Goal: Task Accomplishment & Management: Use online tool/utility

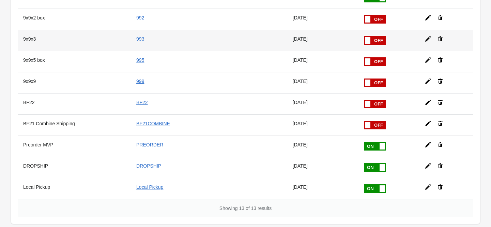
scroll to position [151, 0]
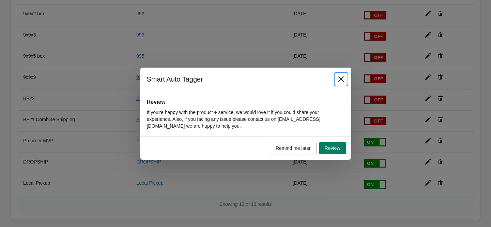
click at [341, 79] on icon "Close" at bounding box center [340, 78] width 5 height 5
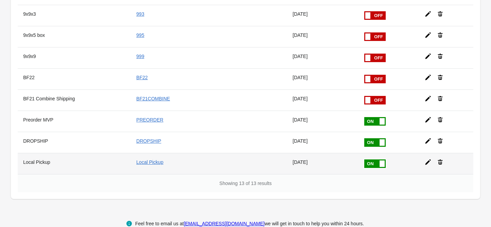
scroll to position [184, 0]
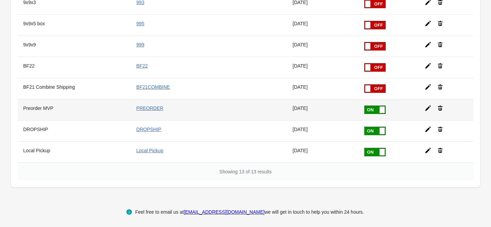
click at [424, 109] on td at bounding box center [447, 109] width 54 height 21
click at [426, 108] on icon at bounding box center [428, 108] width 7 height 7
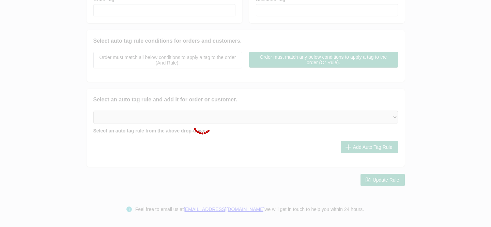
scroll to position [139, 0]
type input "Preorder MVP"
checkbox input "true"
type input "PREORDER"
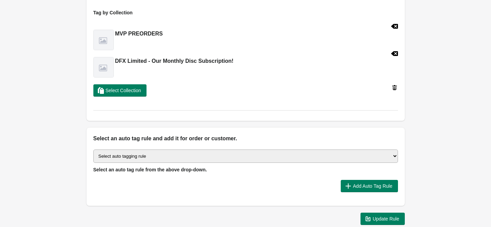
scroll to position [205, 0]
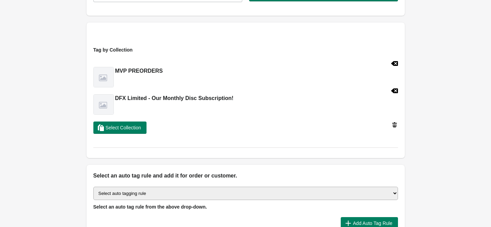
click at [163, 99] on h2 "DFX Limited - Our Monthly Disc Subscription!" at bounding box center [174, 98] width 119 height 8
click at [104, 104] on img at bounding box center [104, 104] width 20 height 20
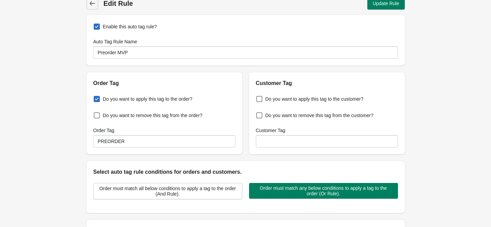
scroll to position [0, 0]
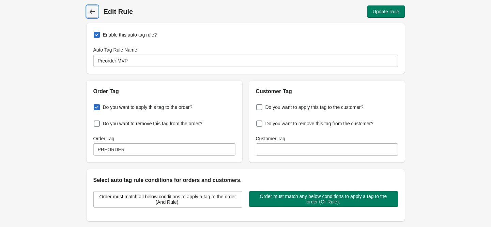
click at [89, 10] on icon at bounding box center [92, 11] width 7 height 7
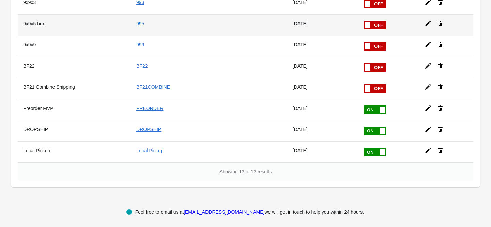
scroll to position [70, 0]
